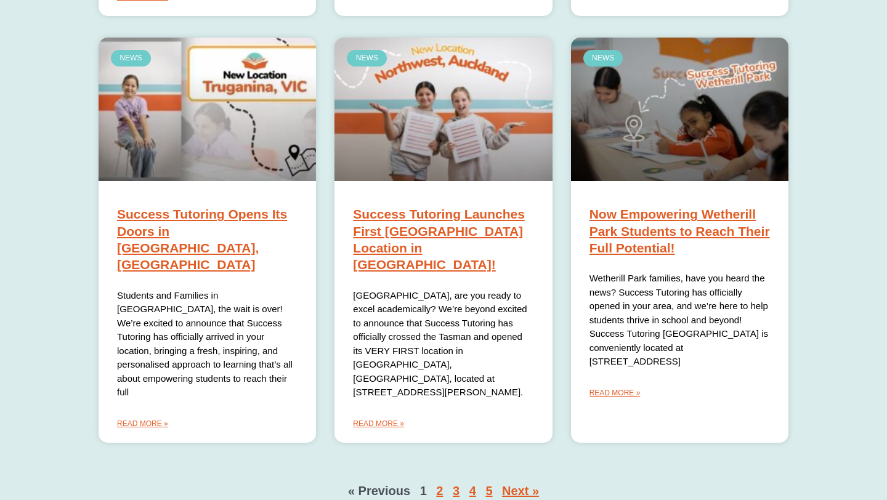
scroll to position [856, 0]
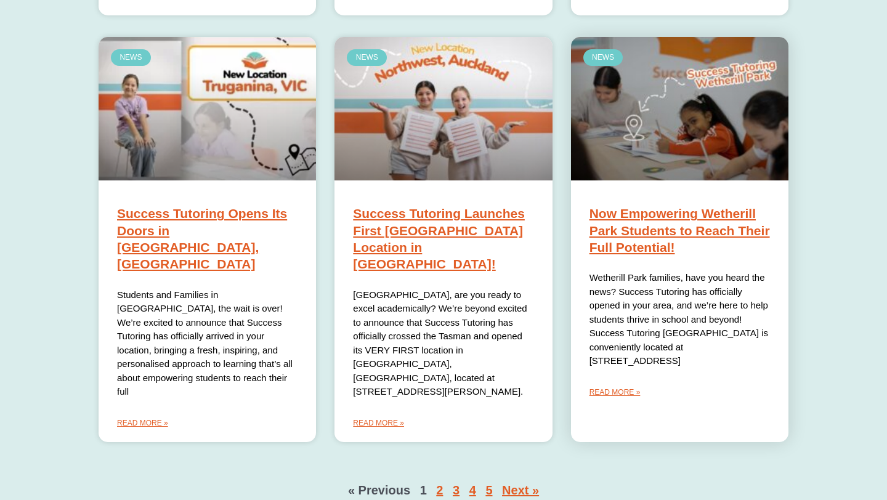
click at [607, 206] on link "Now Empowering Wetherill Park Students to Reach Their Full Potential!" at bounding box center [679, 230] width 180 height 48
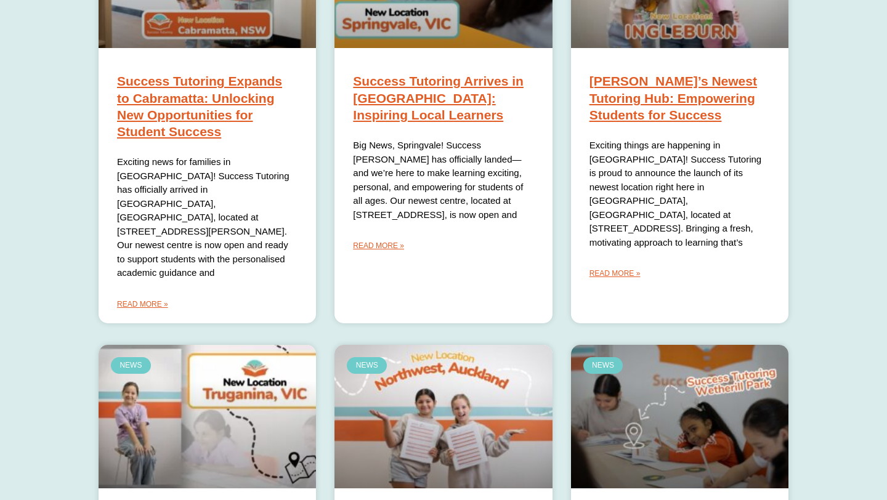
scroll to position [961, 0]
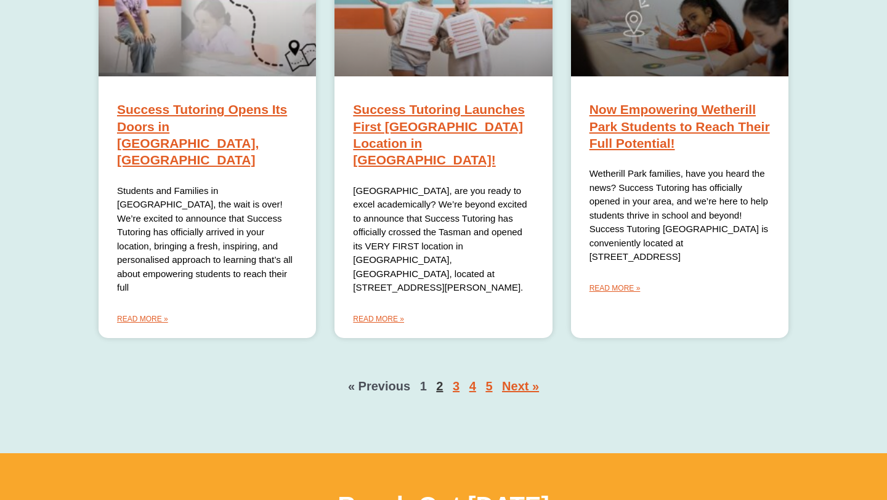
click at [438, 379] on link "Page 2" at bounding box center [439, 386] width 7 height 14
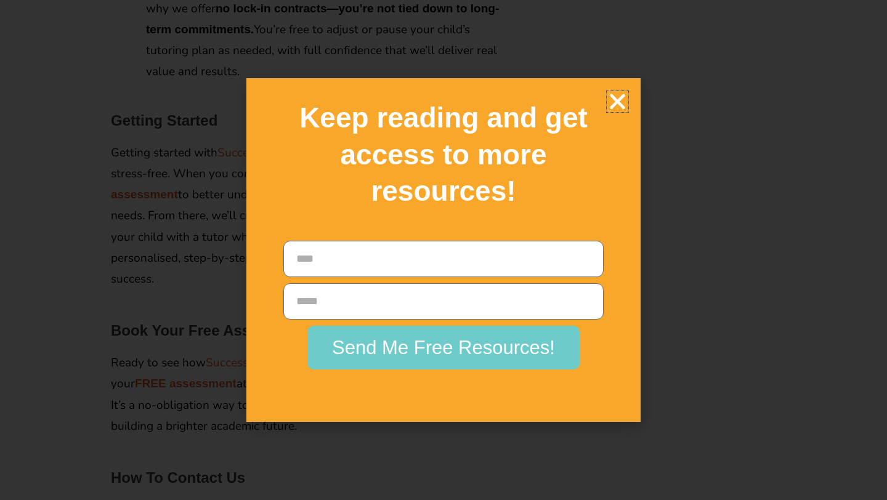
scroll to position [2638, 0]
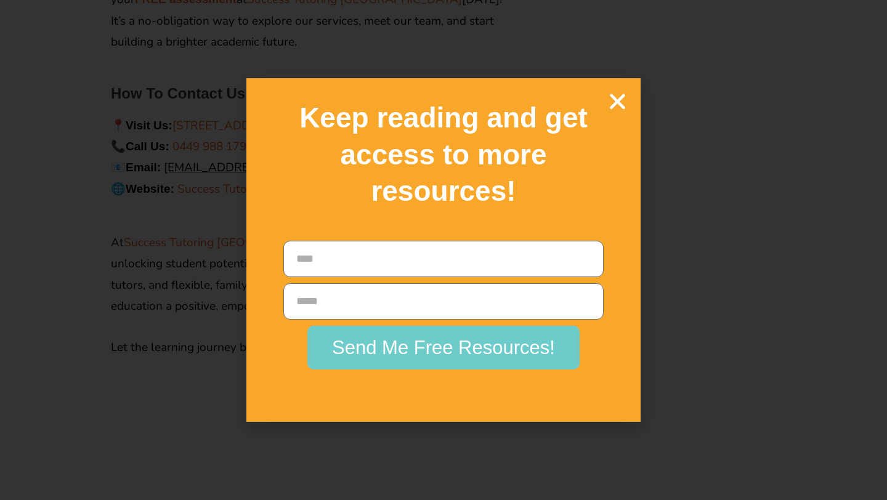
click at [616, 98] on icon "Close" at bounding box center [617, 102] width 22 height 22
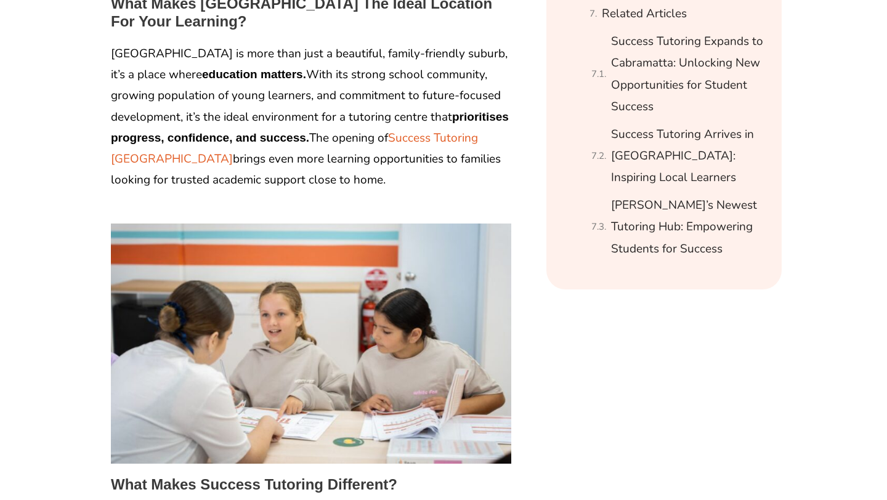
scroll to position [885, 0]
